Goal: Task Accomplishment & Management: Complete application form

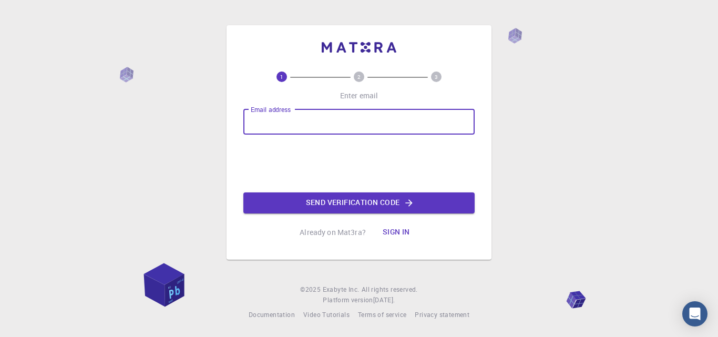
click at [262, 118] on input "Email address" at bounding box center [358, 121] width 231 height 25
type input "[EMAIL_ADDRESS][DOMAIN_NAME]"
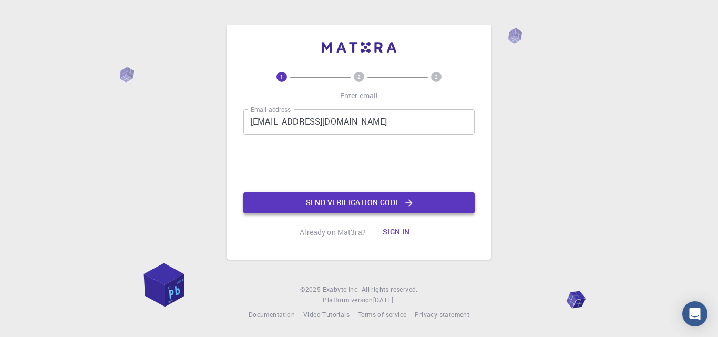
click at [314, 203] on button "Send verification code" at bounding box center [358, 202] width 231 height 21
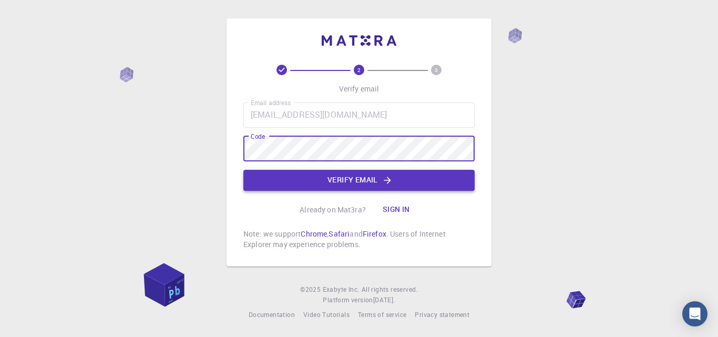
click at [324, 180] on button "Verify email" at bounding box center [358, 180] width 231 height 21
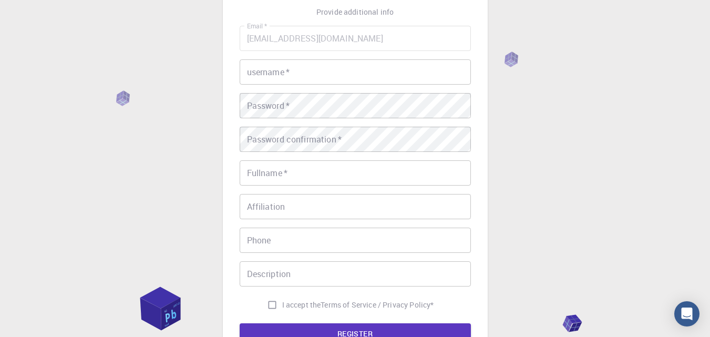
scroll to position [74, 0]
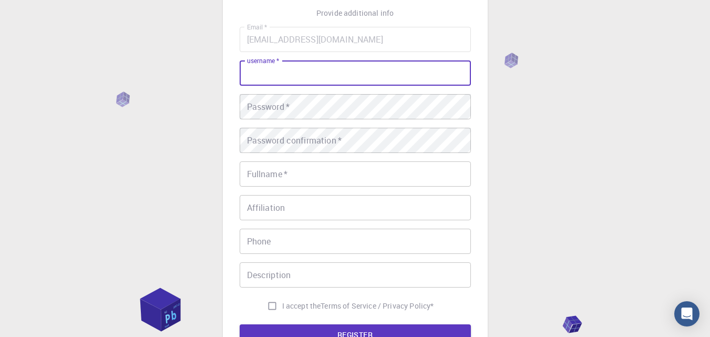
click at [325, 79] on input "username   *" at bounding box center [355, 72] width 231 height 25
type input "[PERSON_NAME]"
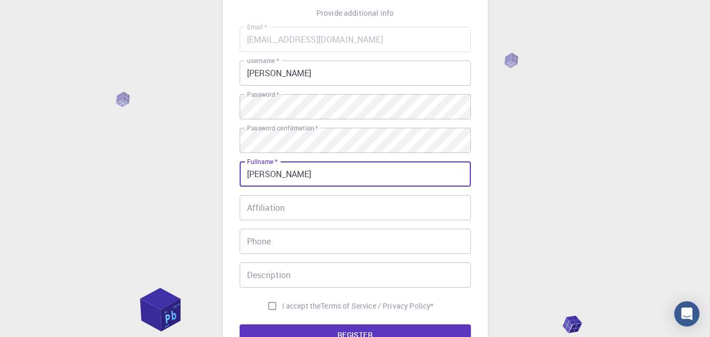
type input "[PERSON_NAME]"
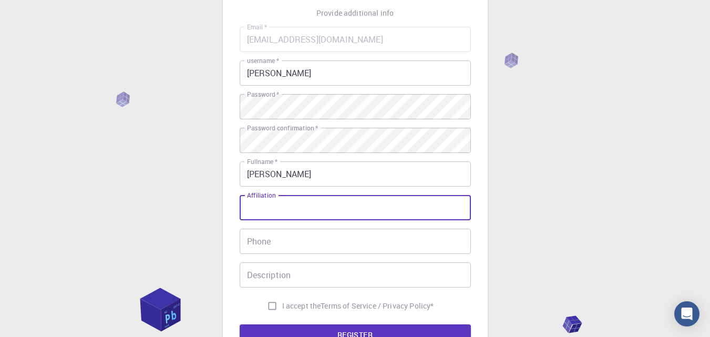
click at [452, 210] on input "Affiliation" at bounding box center [355, 207] width 231 height 25
type input "s"
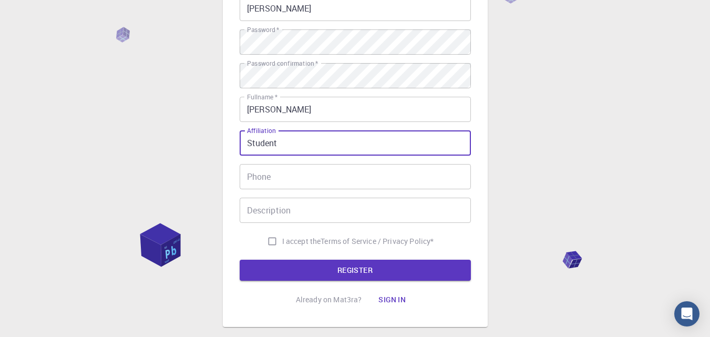
scroll to position [143, 0]
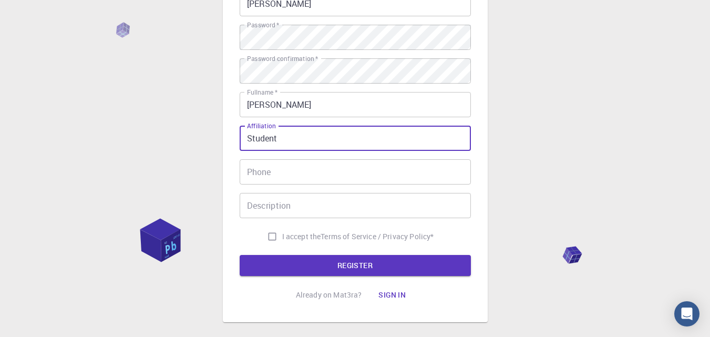
type input "Student"
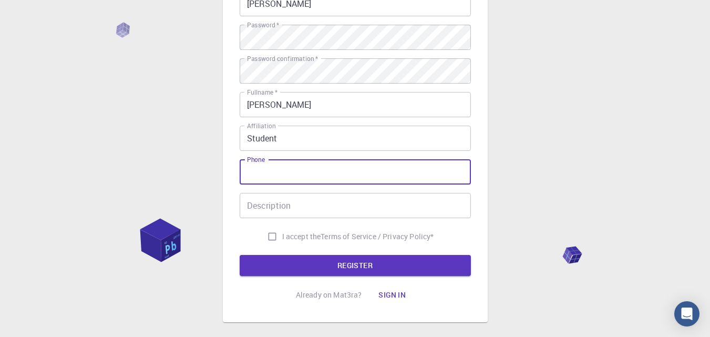
click at [368, 172] on input "Phone" at bounding box center [355, 171] width 231 height 25
type input "0814935581"
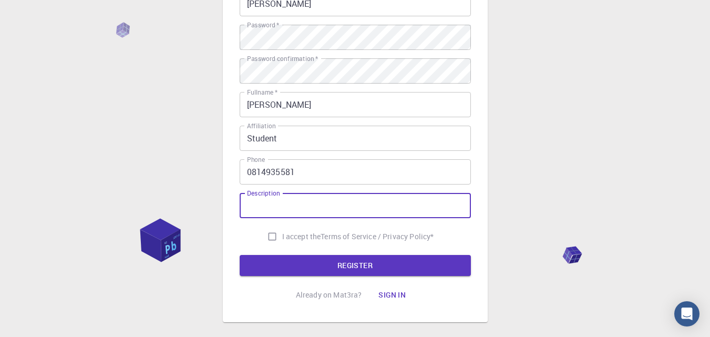
click at [328, 205] on input "Description" at bounding box center [355, 205] width 231 height 25
type input "I would like to use this tool"
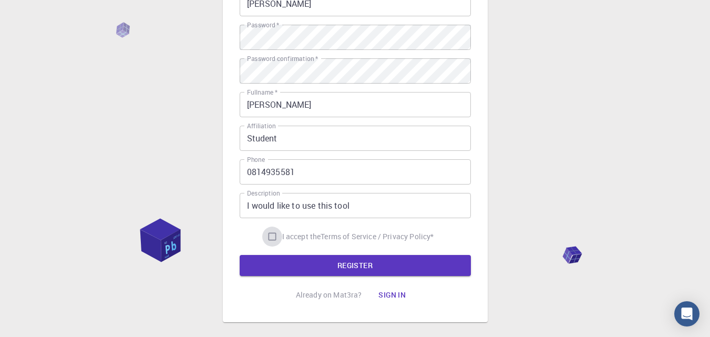
click at [268, 236] on input "I accept the Terms of Service / Privacy Policy *" at bounding box center [272, 236] width 20 height 20
checkbox input "true"
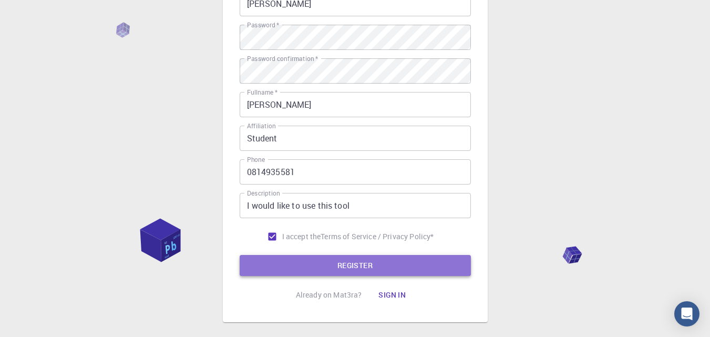
click at [278, 258] on button "REGISTER" at bounding box center [355, 265] width 231 height 21
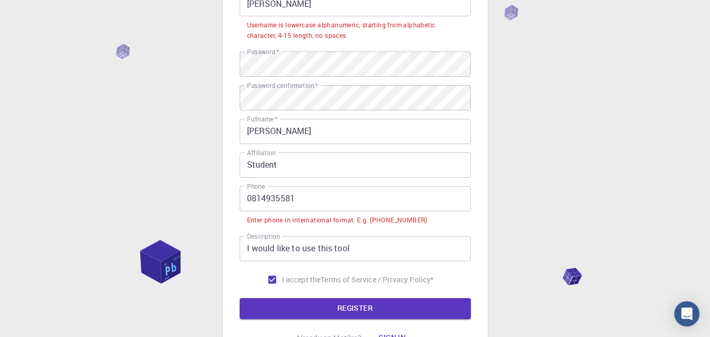
scroll to position [0, 0]
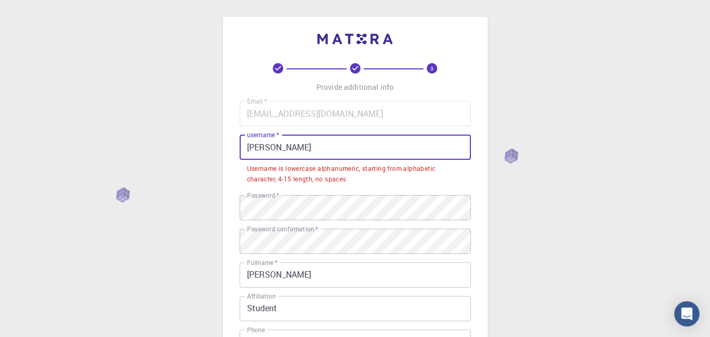
click at [286, 148] on input "[PERSON_NAME]" at bounding box center [355, 146] width 231 height 25
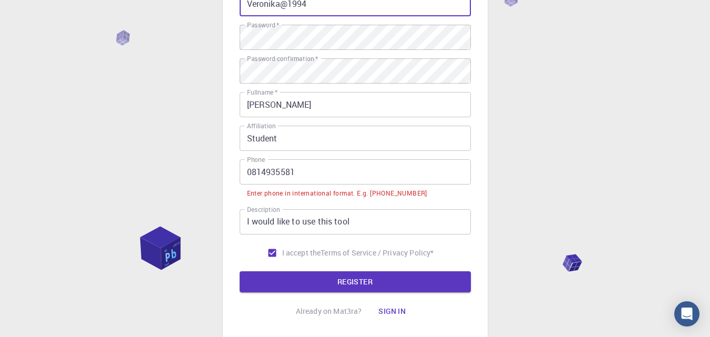
scroll to position [214, 0]
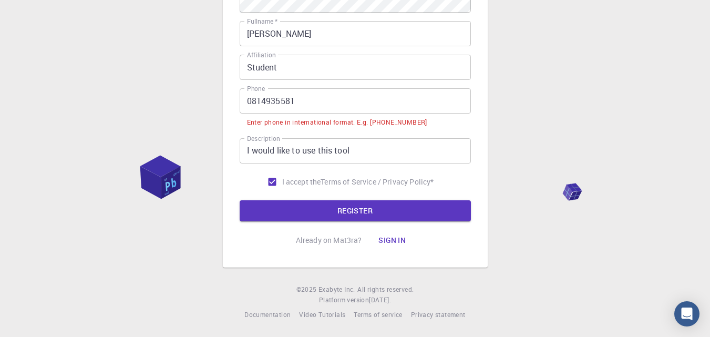
type input "Veronika@1994"
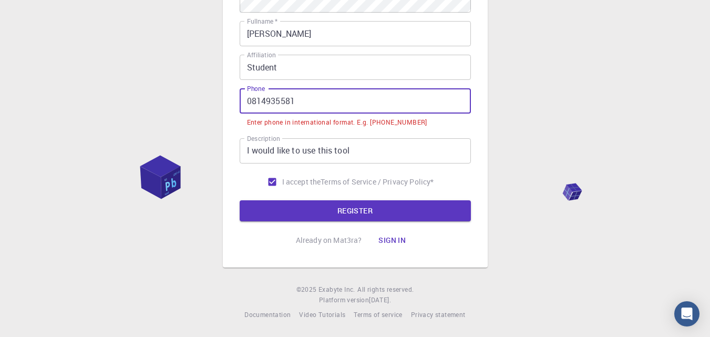
click at [299, 98] on input "0814935581" at bounding box center [355, 100] width 231 height 25
click at [251, 98] on input "0814935581" at bounding box center [355, 100] width 231 height 25
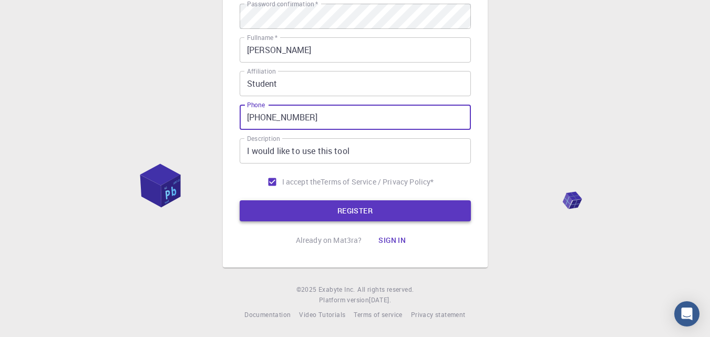
type input "[PHONE_NUMBER]"
click at [302, 206] on button "REGISTER" at bounding box center [355, 210] width 231 height 21
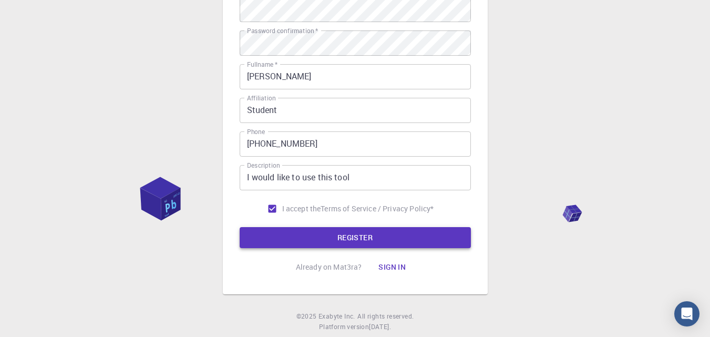
scroll to position [225, 0]
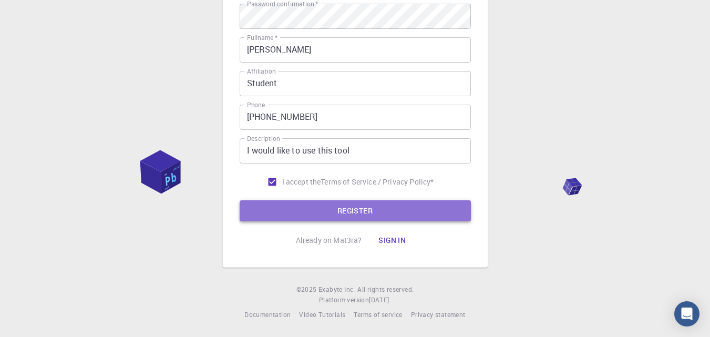
click at [304, 212] on button "REGISTER" at bounding box center [355, 210] width 231 height 21
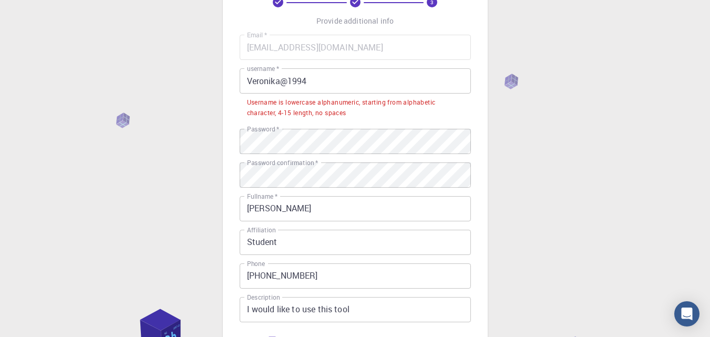
scroll to position [56, 0]
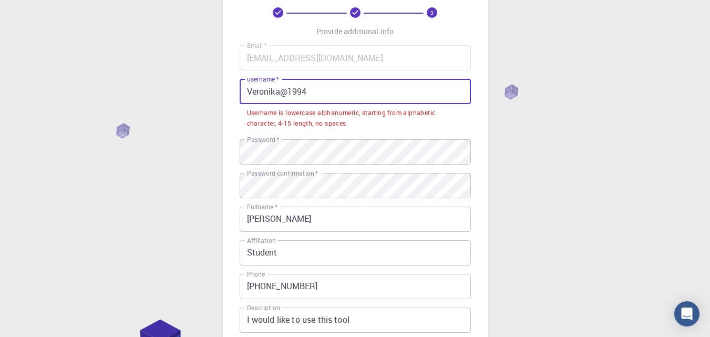
click at [251, 91] on input "Veronika@1994" at bounding box center [355, 91] width 231 height 25
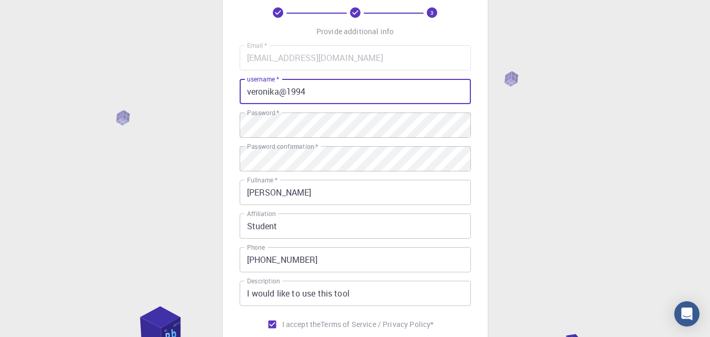
scroll to position [198, 0]
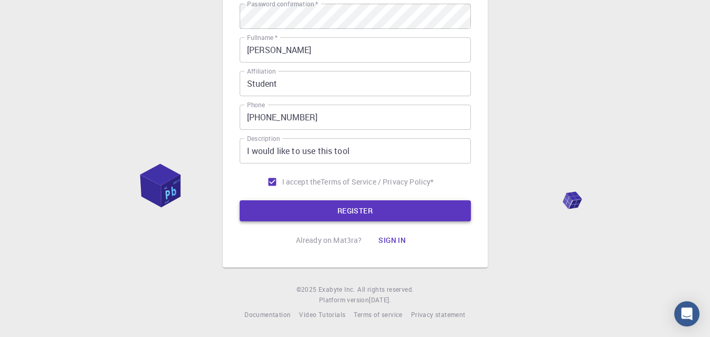
type input "veronika@1994"
click at [328, 216] on button "REGISTER" at bounding box center [355, 210] width 231 height 21
